Goal: Information Seeking & Learning: Learn about a topic

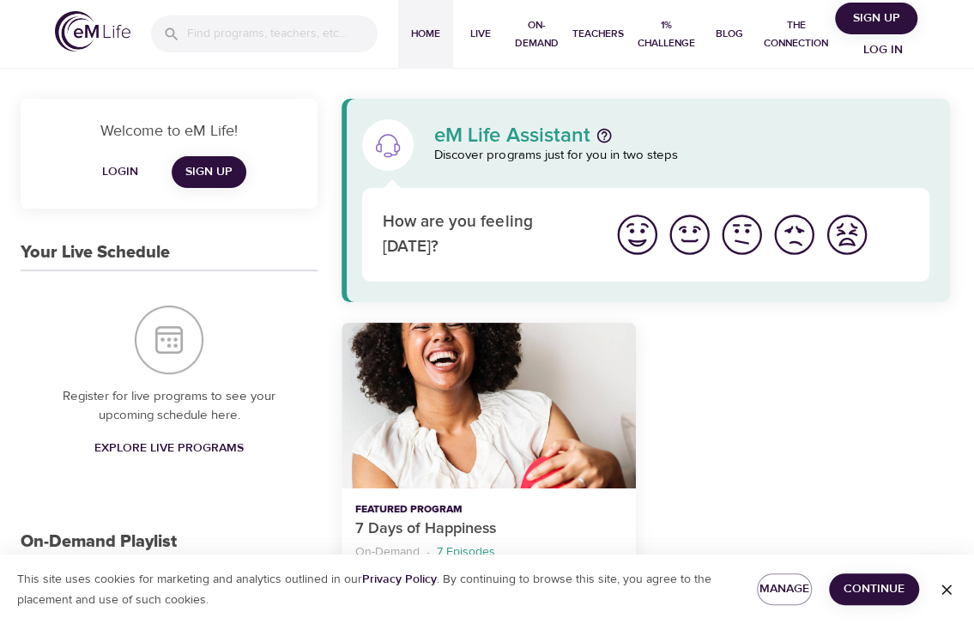
click at [120, 161] on span "Login" at bounding box center [119, 171] width 41 height 21
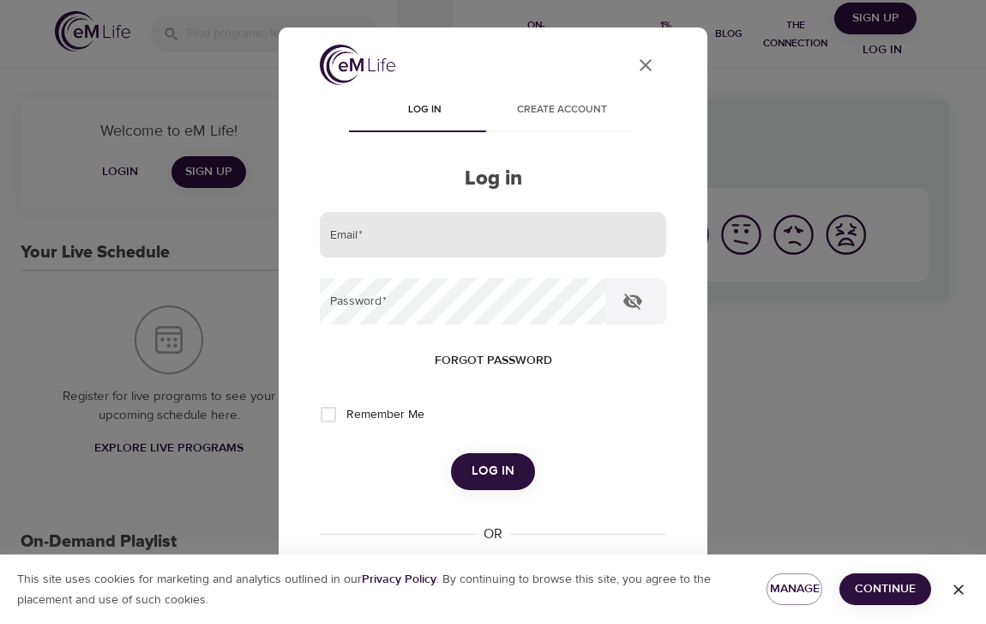
click at [510, 224] on input "email" at bounding box center [493, 235] width 347 height 46
type input "[PERSON_NAME][EMAIL_ADDRESS][DOMAIN_NAME]"
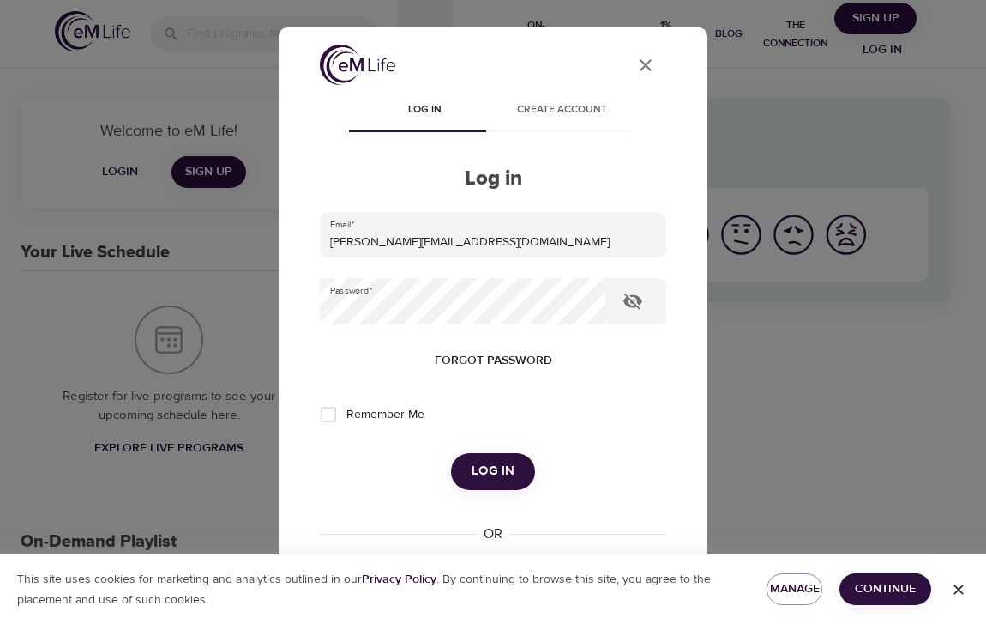
click at [360, 410] on span "Remember Me" at bounding box center [386, 415] width 78 height 18
click at [347, 410] on input "Remember Me" at bounding box center [328, 414] width 36 height 36
checkbox input "true"
click at [504, 467] on span "Log in" at bounding box center [493, 471] width 43 height 22
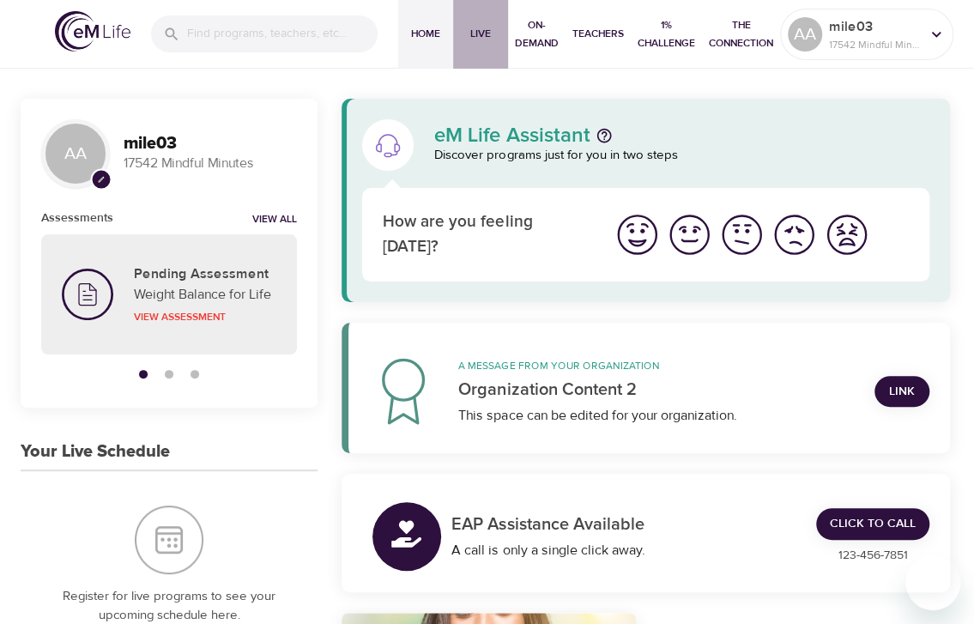
click at [472, 27] on span "Live" at bounding box center [480, 34] width 41 height 18
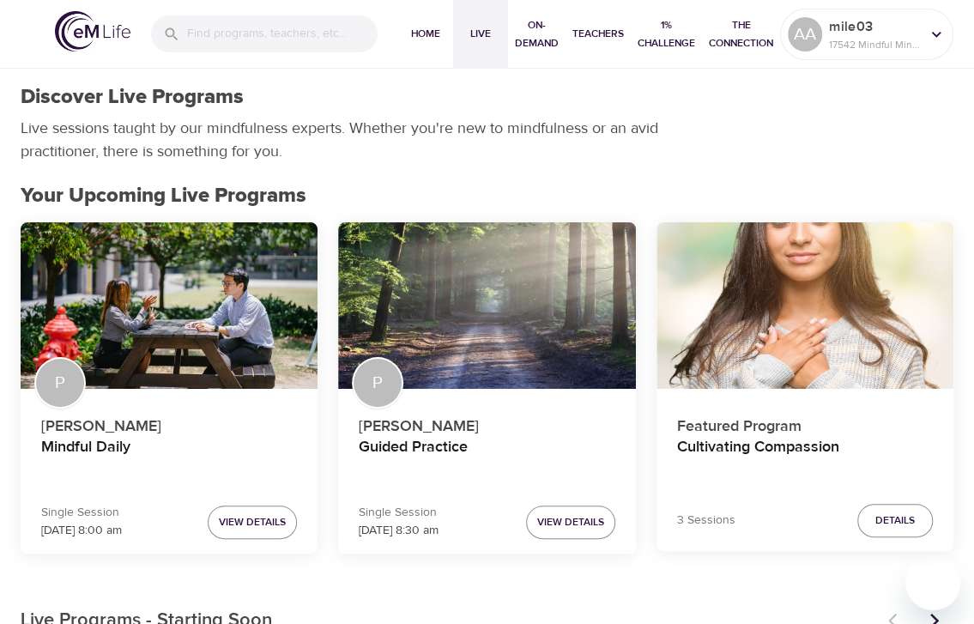
click at [223, 433] on p "[PERSON_NAME]" at bounding box center [169, 422] width 256 height 30
click at [86, 451] on h4 "Mindful Daily" at bounding box center [169, 457] width 256 height 41
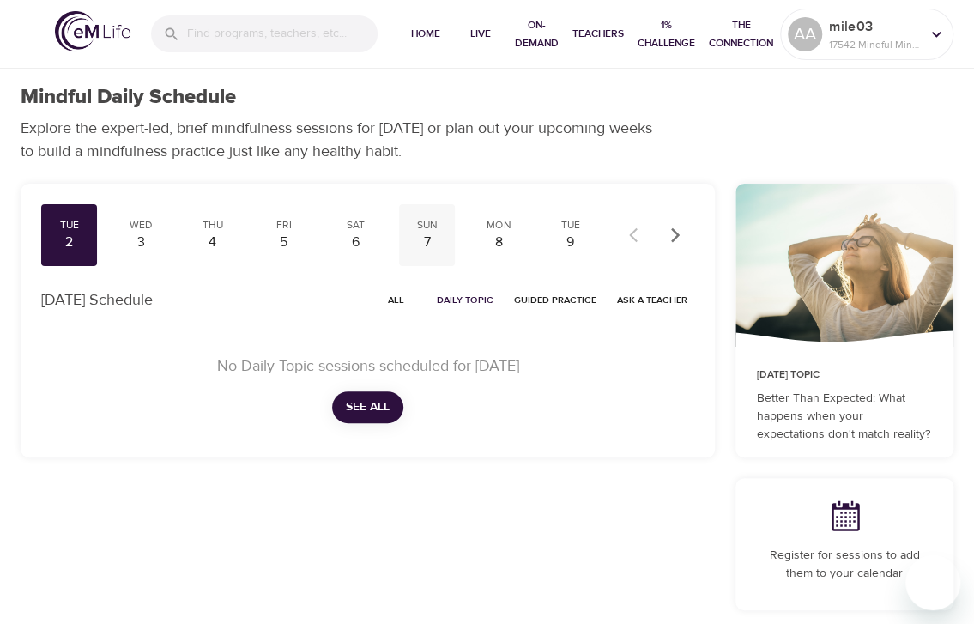
click at [419, 243] on div "7" at bounding box center [427, 242] width 42 height 20
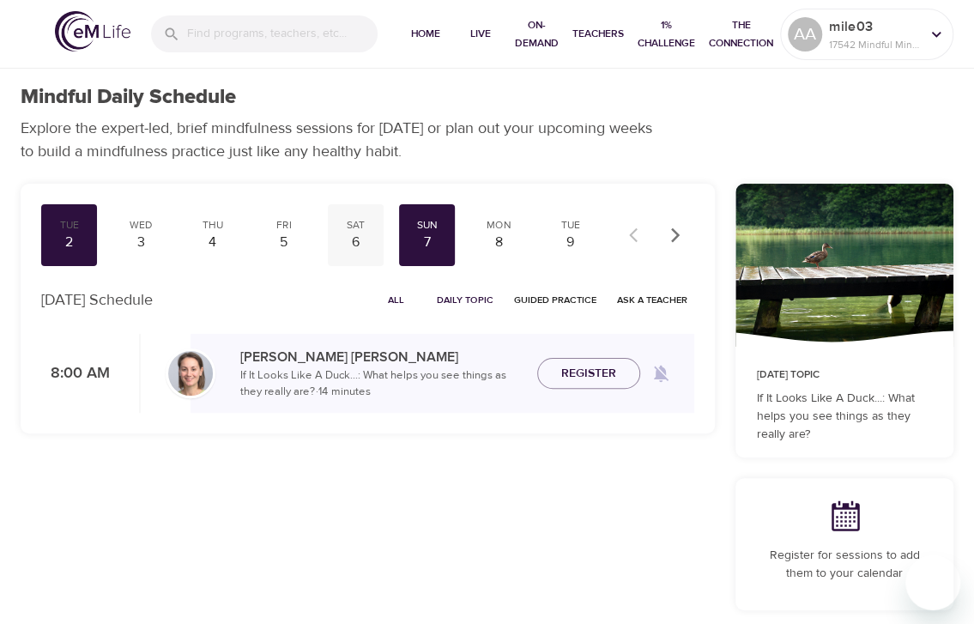
click at [360, 236] on div "6" at bounding box center [356, 242] width 42 height 20
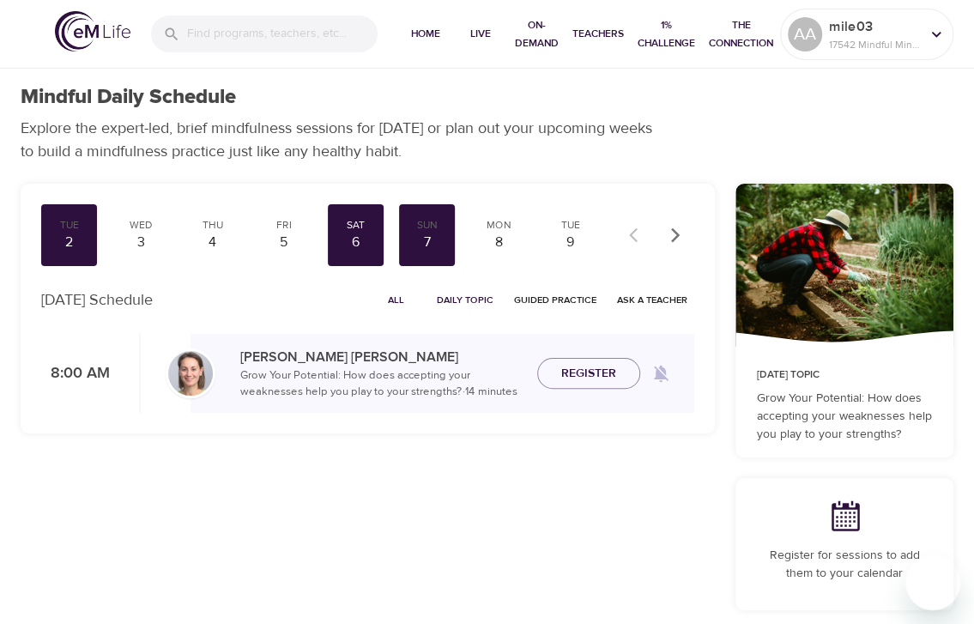
click at [684, 234] on button "button" at bounding box center [675, 235] width 38 height 38
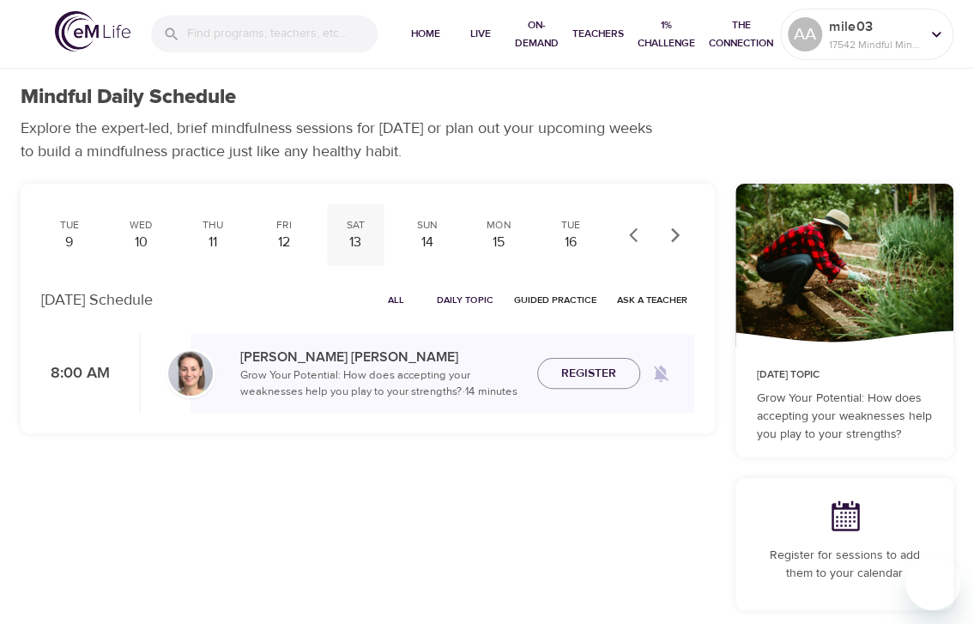
click at [347, 241] on div "13" at bounding box center [356, 242] width 42 height 20
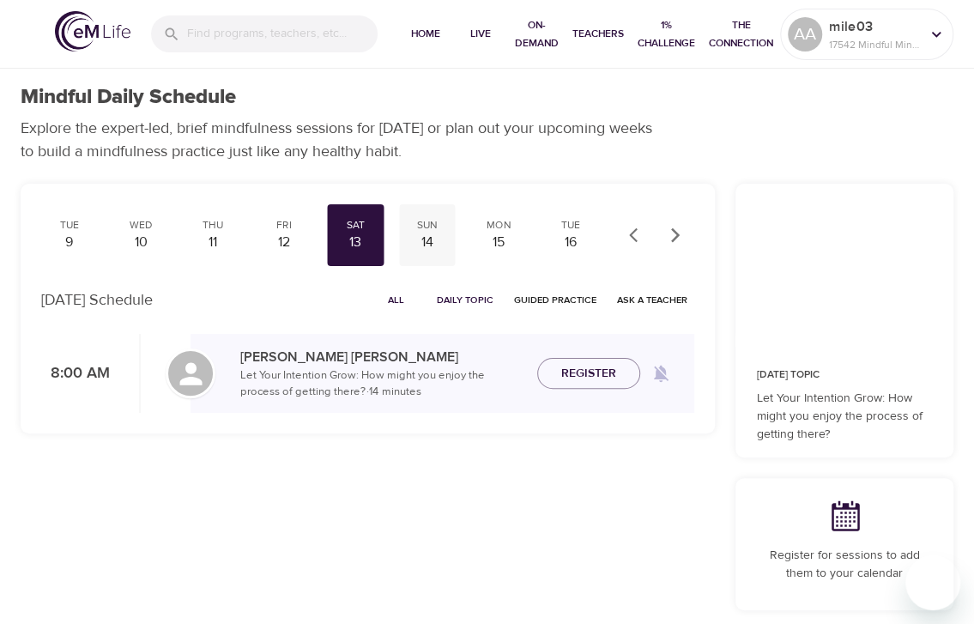
click at [419, 238] on div "14" at bounding box center [427, 242] width 42 height 20
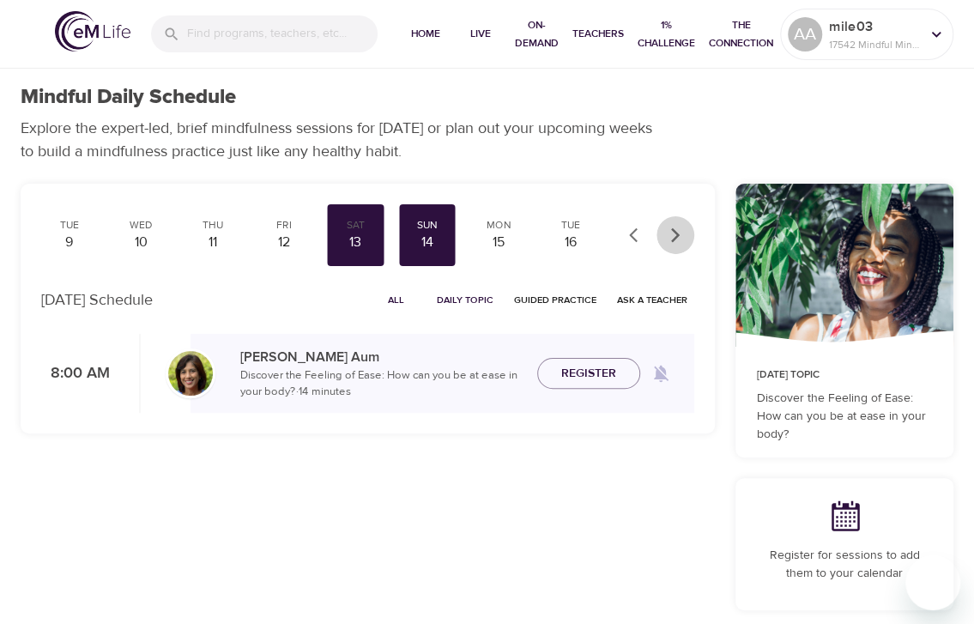
click at [678, 236] on icon "button" at bounding box center [675, 234] width 9 height 15
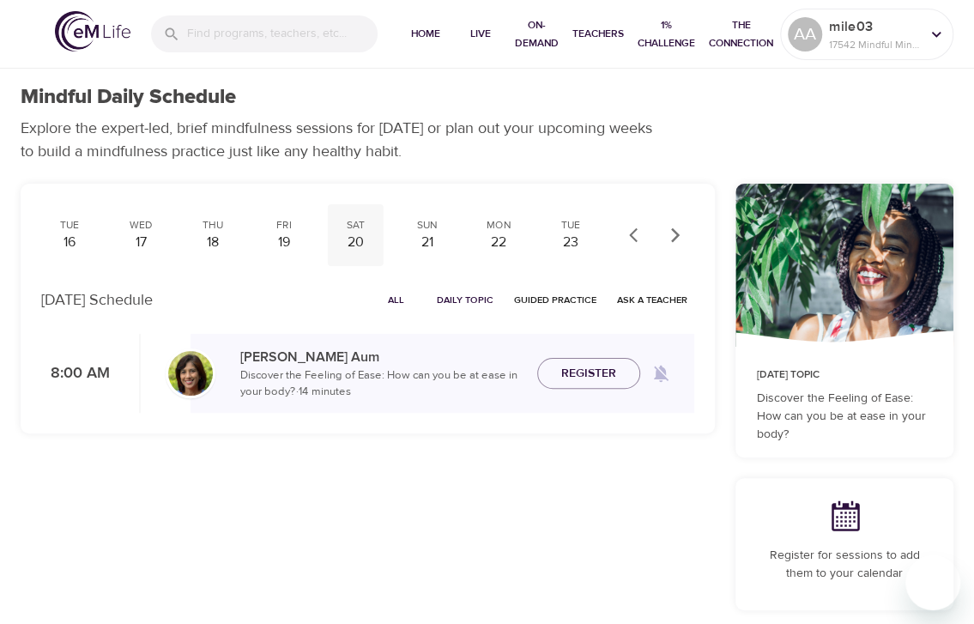
click at [354, 245] on div "20" at bounding box center [356, 242] width 42 height 20
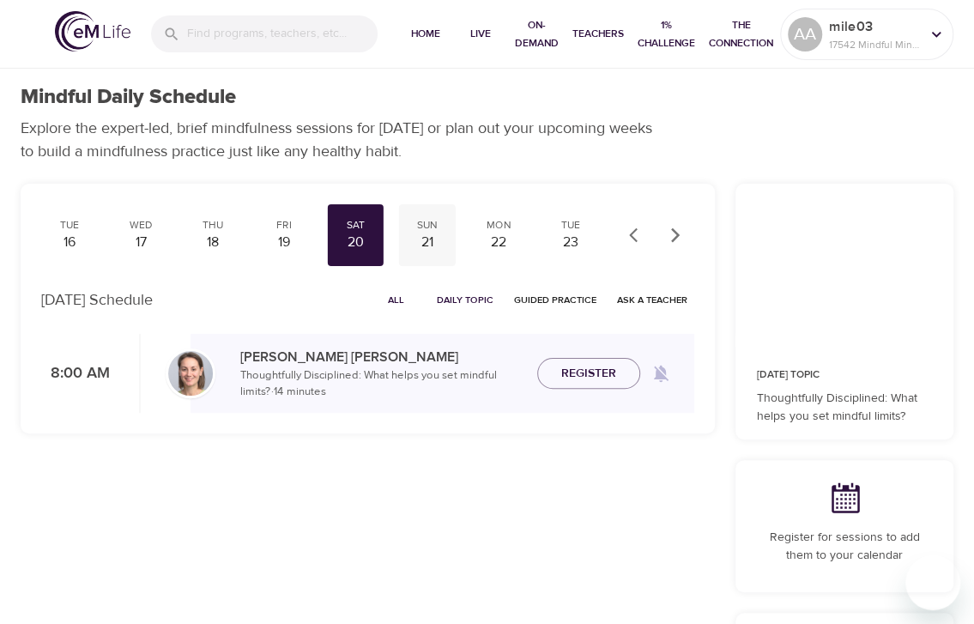
click at [422, 239] on div "21" at bounding box center [427, 242] width 42 height 20
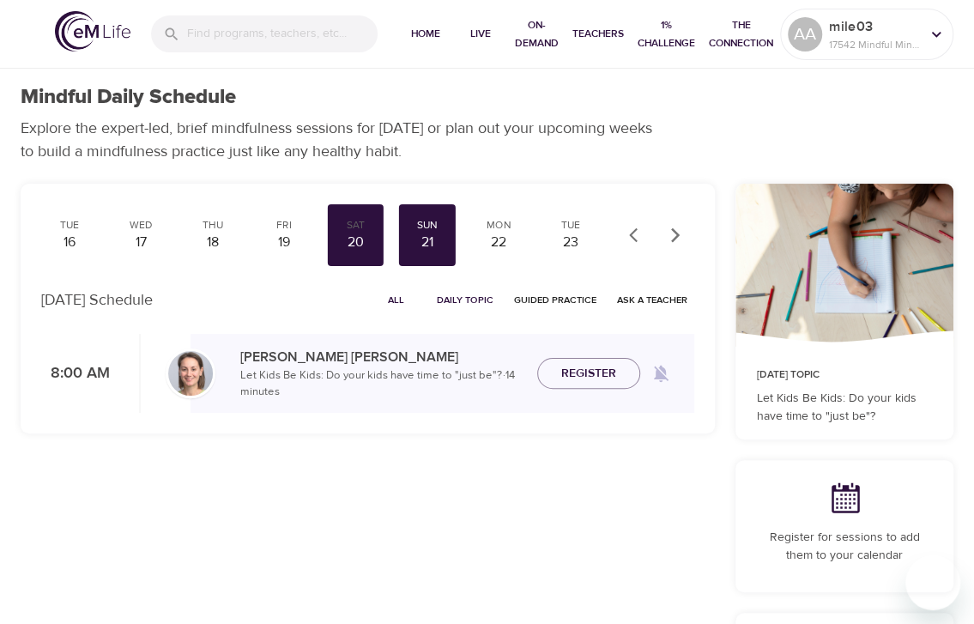
click at [678, 236] on icon "button" at bounding box center [675, 234] width 9 height 15
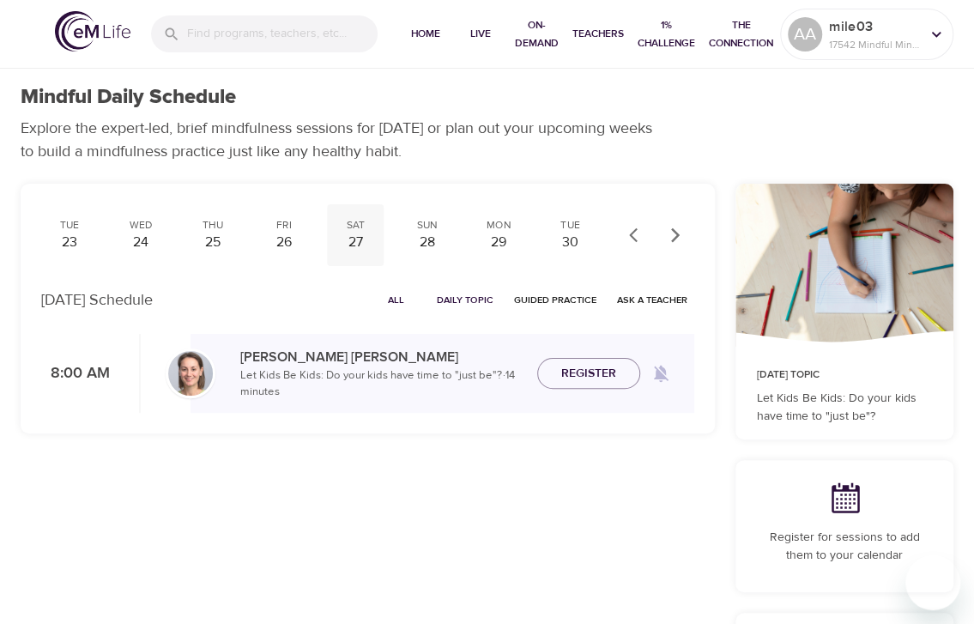
click at [340, 238] on div "27" at bounding box center [355, 242] width 42 height 20
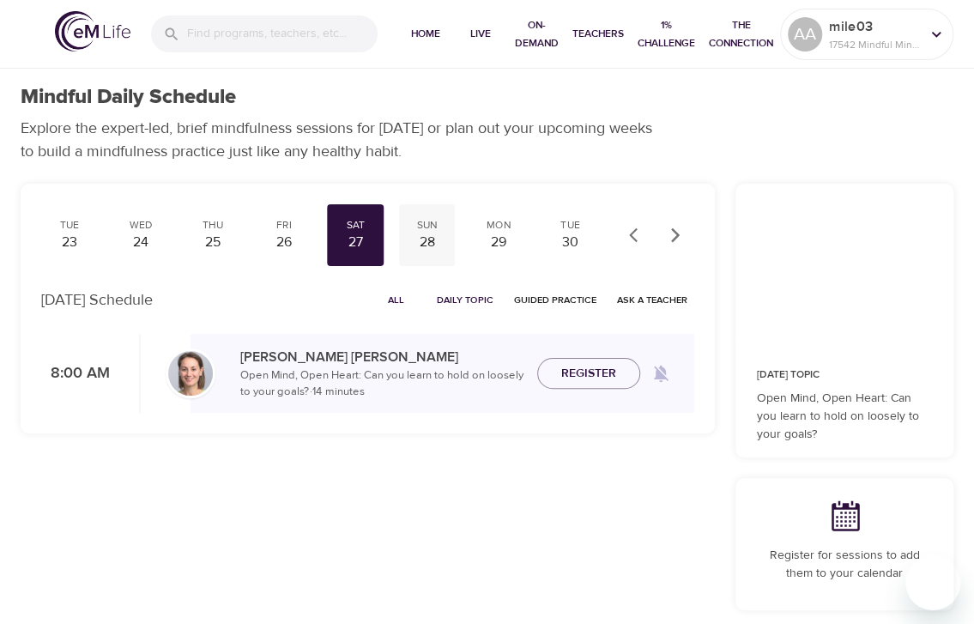
click at [413, 243] on div "28" at bounding box center [427, 242] width 42 height 20
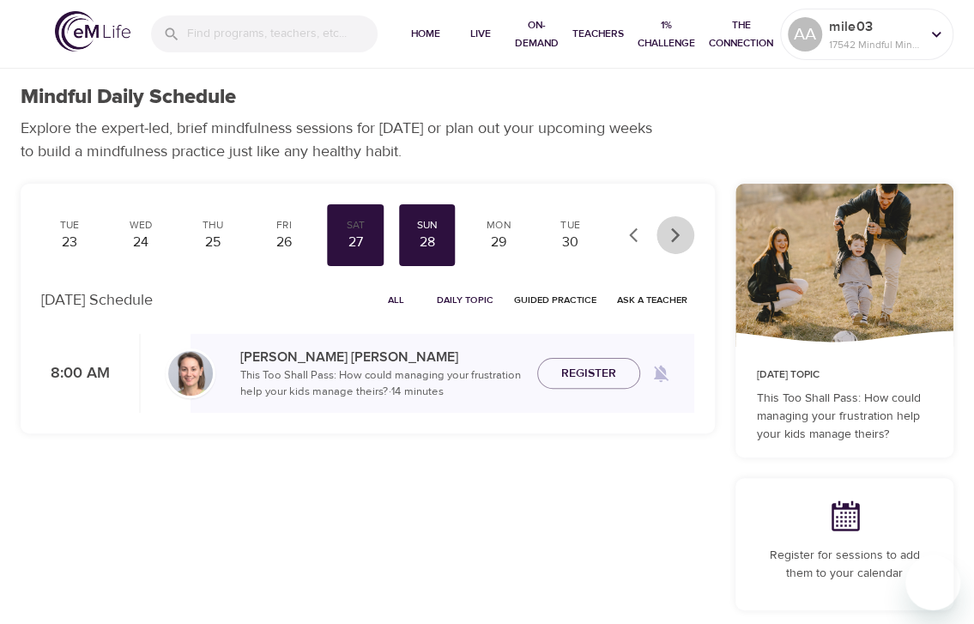
click at [688, 232] on button "button" at bounding box center [675, 235] width 38 height 38
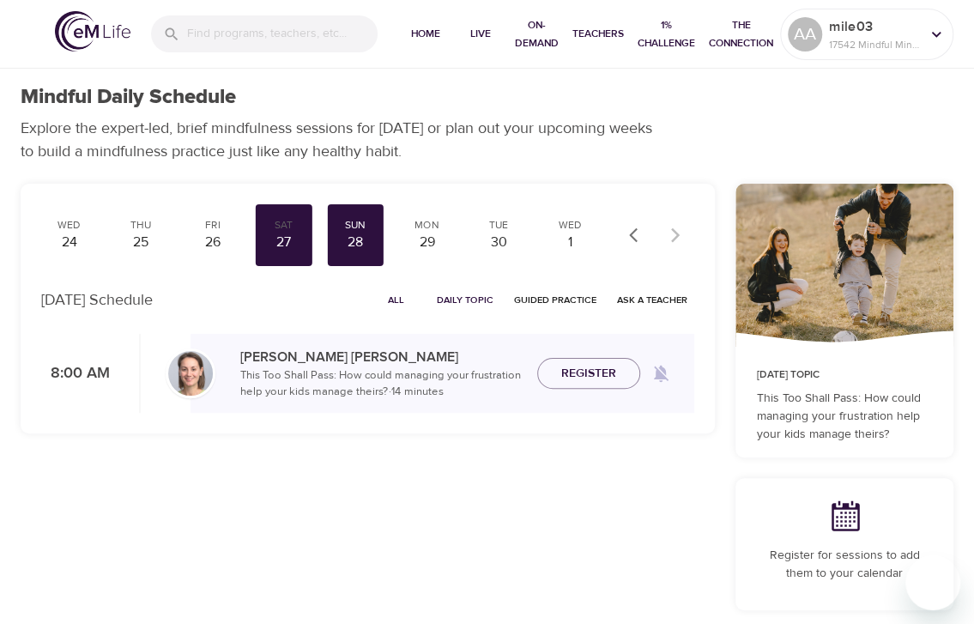
click at [634, 236] on icon "button" at bounding box center [637, 234] width 17 height 17
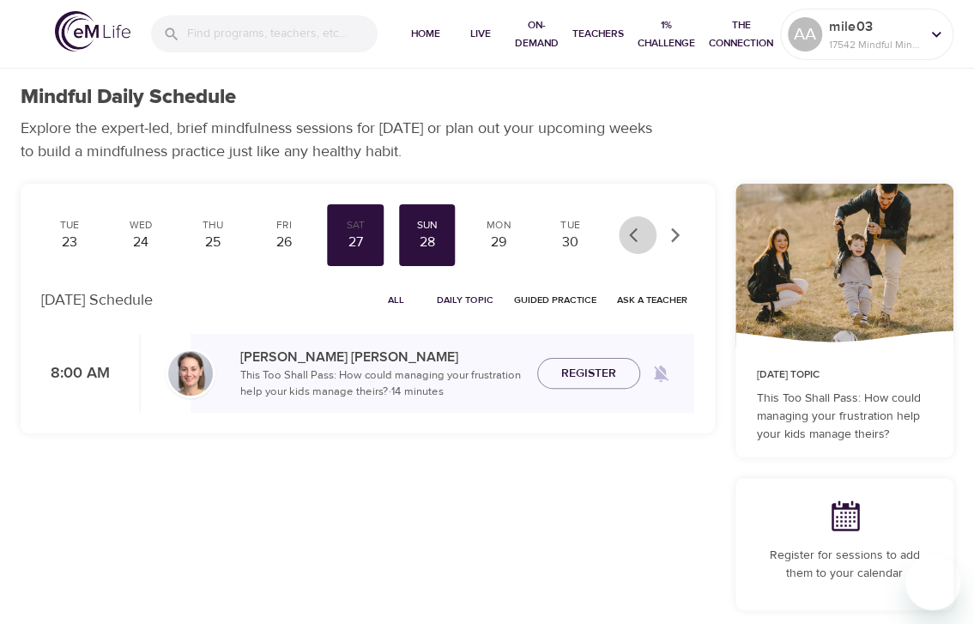
click at [634, 236] on icon "button" at bounding box center [637, 234] width 17 height 17
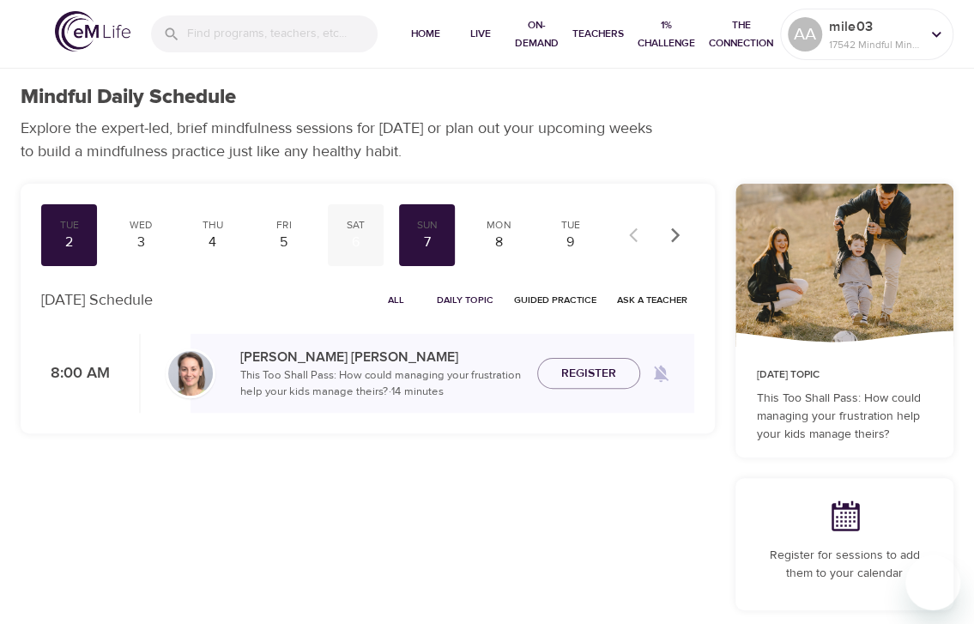
click at [354, 236] on div "6" at bounding box center [356, 242] width 42 height 20
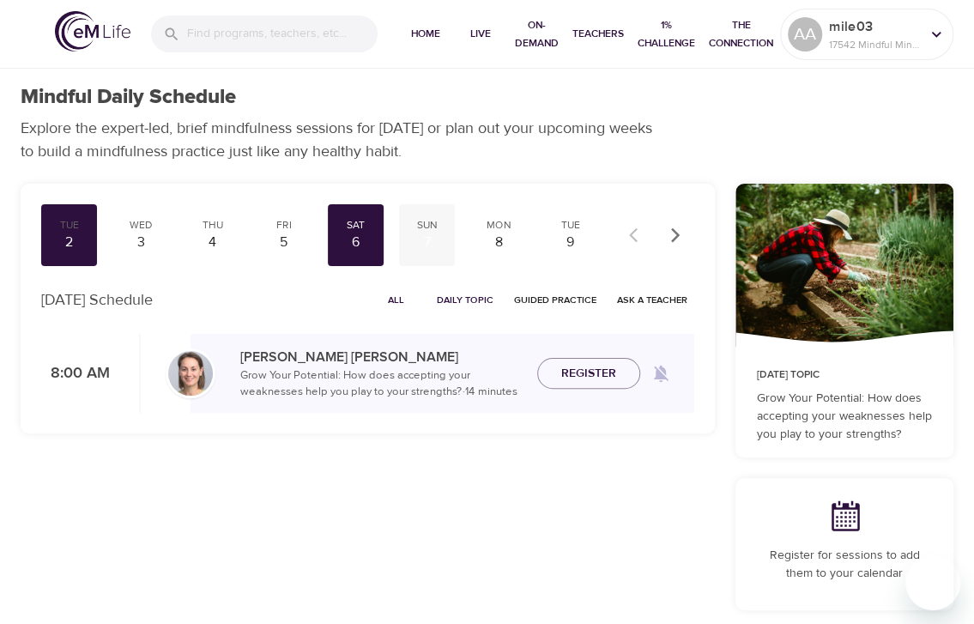
click at [416, 238] on div "7" at bounding box center [427, 242] width 42 height 20
